Goal: Transaction & Acquisition: Purchase product/service

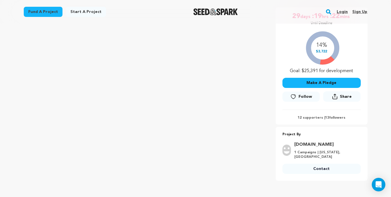
scroll to position [103, 0]
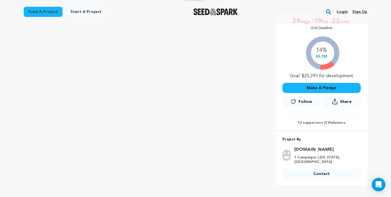
click at [319, 88] on button "Make A Pledge" at bounding box center [321, 88] width 78 height 10
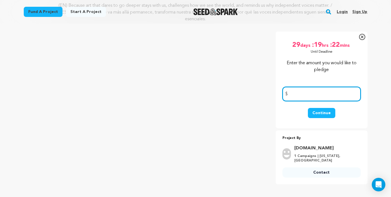
scroll to position [82, 0]
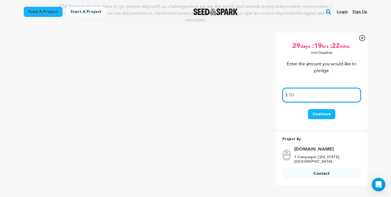
type input "50"
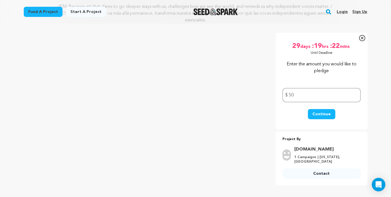
click at [320, 116] on button "Continue" at bounding box center [321, 114] width 27 height 10
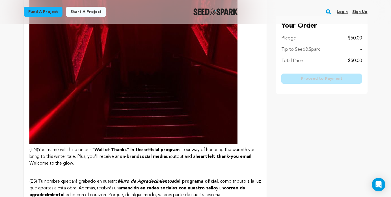
scroll to position [757, 0]
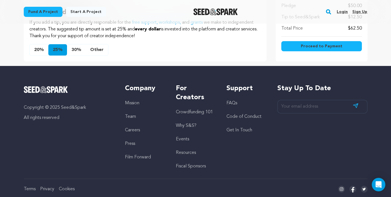
scroll to position [592, 0]
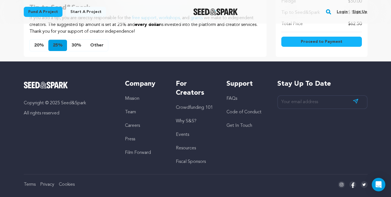
click at [98, 40] on button "Other" at bounding box center [97, 45] width 22 height 11
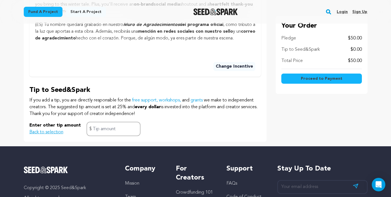
scroll to position [472, 0]
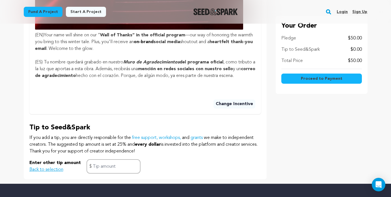
click at [307, 80] on span "Proceed to Payment" at bounding box center [321, 79] width 42 height 6
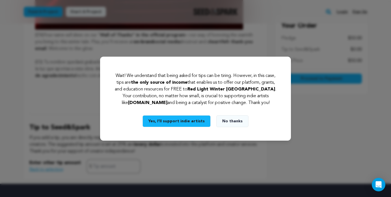
click at [228, 123] on button "No thanks" at bounding box center [232, 122] width 32 height 12
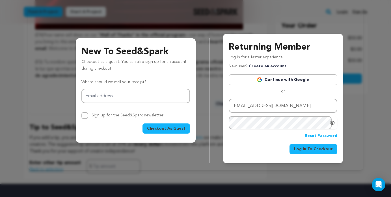
click at [305, 149] on span "Log In To Checkout" at bounding box center [313, 150] width 39 height 6
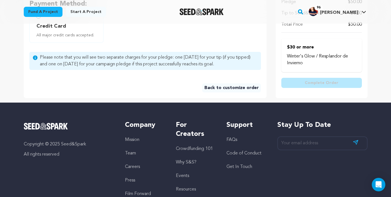
scroll to position [176, 0]
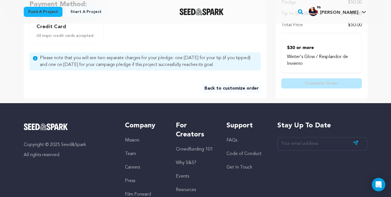
click at [238, 89] on link "Back to customize order" at bounding box center [231, 88] width 59 height 9
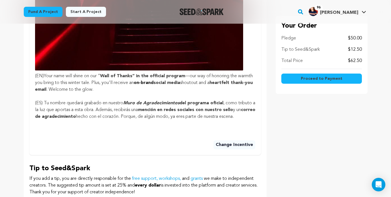
scroll to position [431, 0]
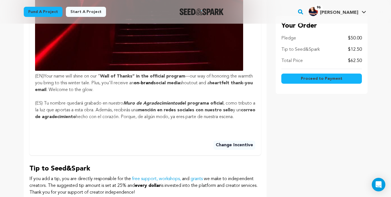
click at [232, 141] on button "Change Incentive" at bounding box center [234, 145] width 42 height 9
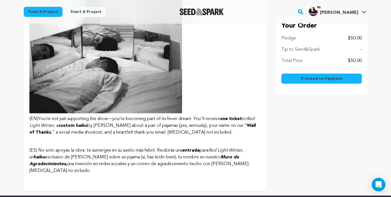
scroll to position [1056, 0]
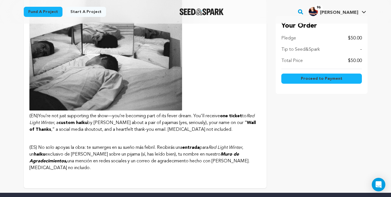
click at [138, 76] on img at bounding box center [105, 34] width 153 height 153
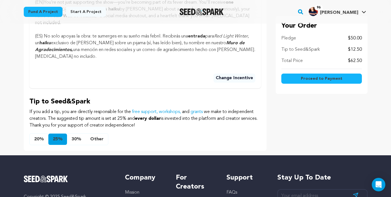
scroll to position [394, 0]
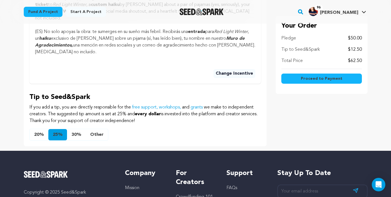
click at [99, 129] on button "Other" at bounding box center [97, 134] width 22 height 11
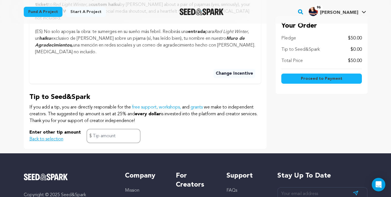
click at [308, 80] on span "Proceed to Payment" at bounding box center [321, 79] width 42 height 6
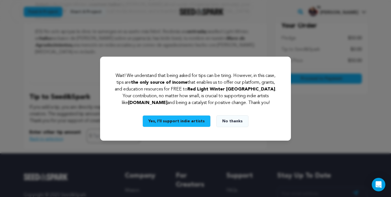
click at [239, 121] on button "No thanks" at bounding box center [232, 122] width 32 height 12
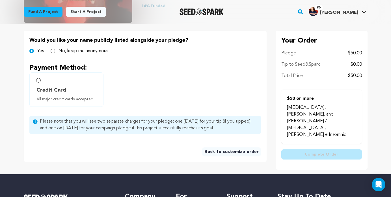
scroll to position [125, 0]
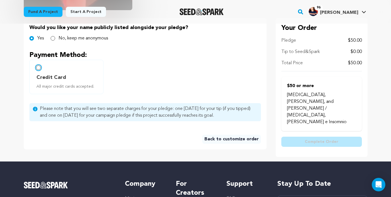
click at [38, 67] on input "Credit Card All major credit cards accepted." at bounding box center [38, 68] width 5 height 5
radio input "false"
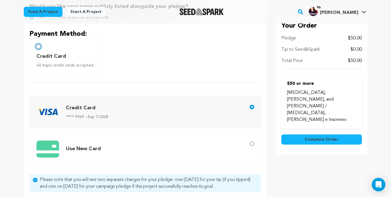
scroll to position [146, 0]
click at [319, 137] on span "Complete Order" at bounding box center [321, 140] width 34 height 6
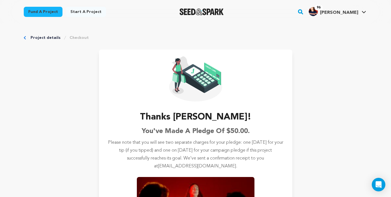
click at [45, 37] on link "Project details" at bounding box center [46, 38] width 30 height 6
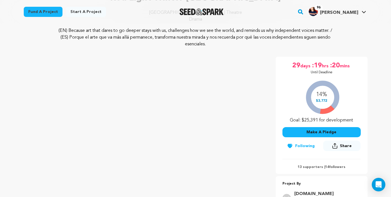
scroll to position [54, 0]
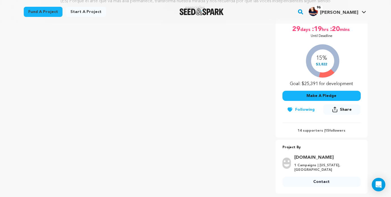
scroll to position [108, 0]
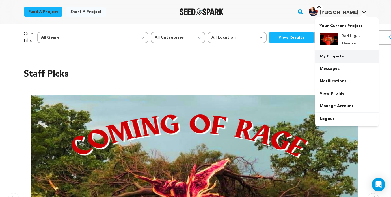
click at [335, 56] on link "My Projects" at bounding box center [346, 56] width 63 height 12
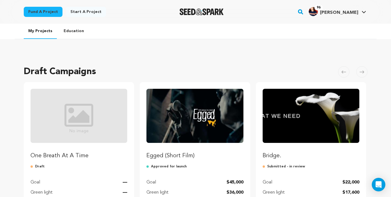
click at [339, 67] on button "Skip to previous slide page" at bounding box center [343, 71] width 11 height 11
click at [359, 69] on span at bounding box center [361, 71] width 11 height 11
